Goal: Navigation & Orientation: Find specific page/section

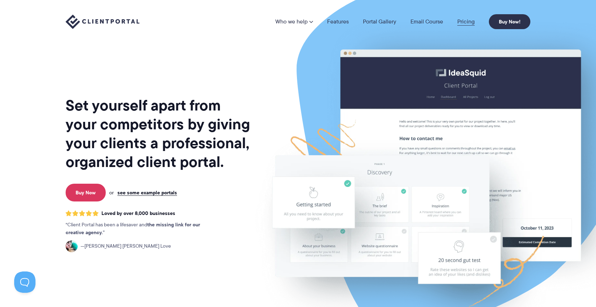
click at [470, 19] on link "Pricing" at bounding box center [465, 22] width 17 height 6
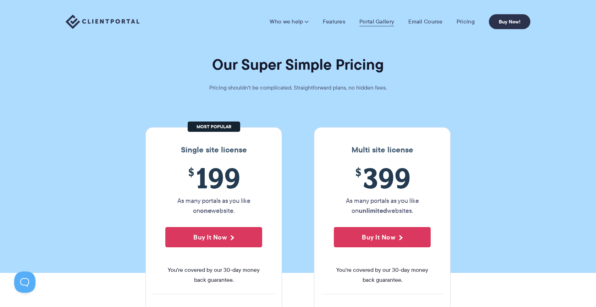
click at [374, 23] on link "Portal Gallery" at bounding box center [376, 21] width 35 height 7
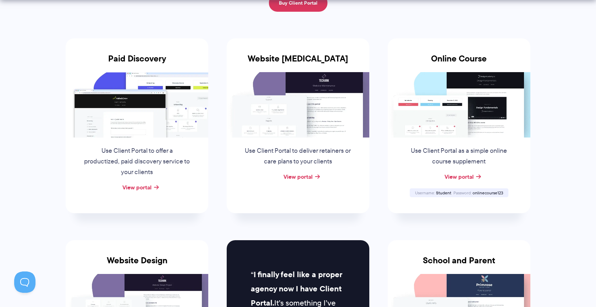
scroll to position [126, 0]
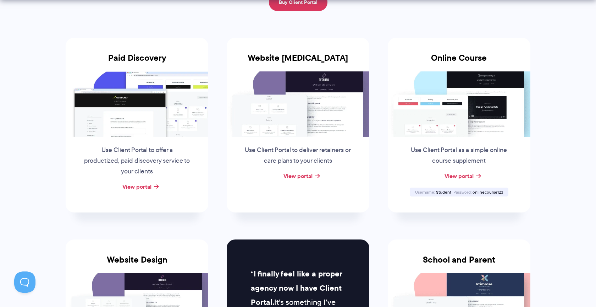
click at [143, 108] on img at bounding box center [137, 103] width 143 height 65
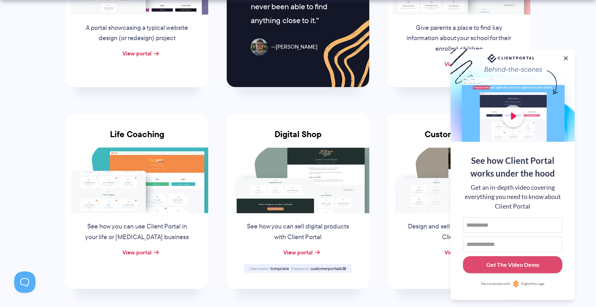
scroll to position [451, 0]
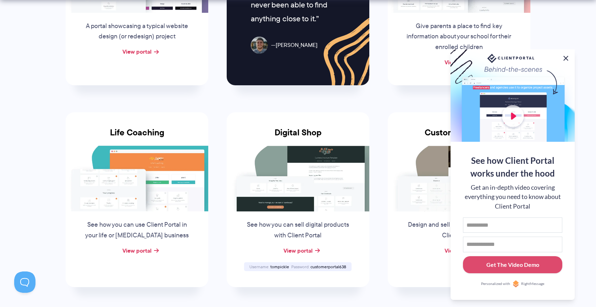
click at [567, 56] on button at bounding box center [566, 58] width 9 height 9
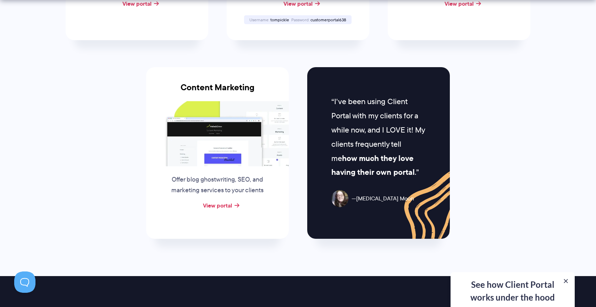
scroll to position [698, 0]
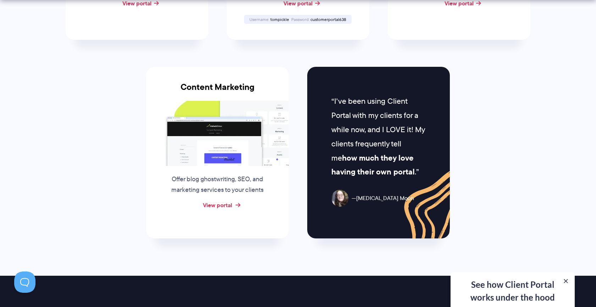
click at [223, 200] on link "View portal" at bounding box center [217, 204] width 29 height 9
